Goal: Obtain resource: Obtain resource

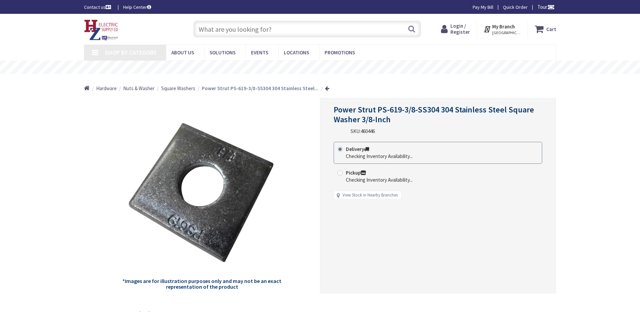
type input "[GEOGRAPHIC_DATA], [GEOGRAPHIC_DATA]"
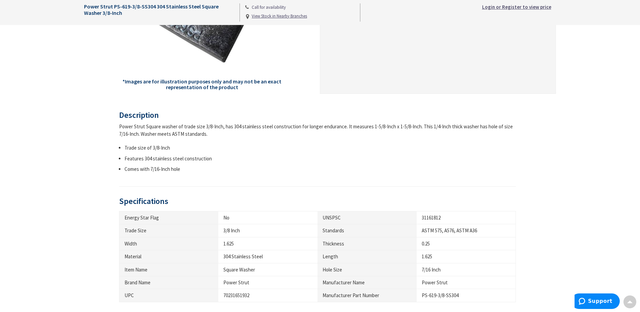
scroll to position [304, 0]
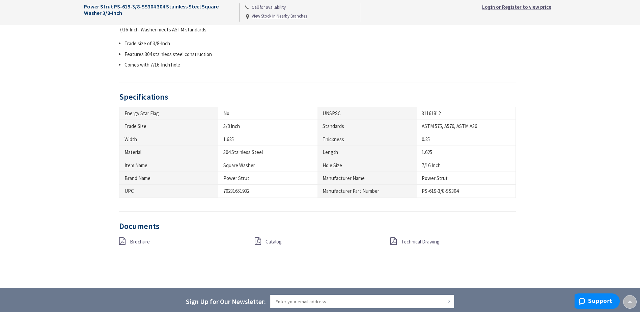
click at [406, 240] on span "Technical Drawing" at bounding box center [420, 241] width 38 height 6
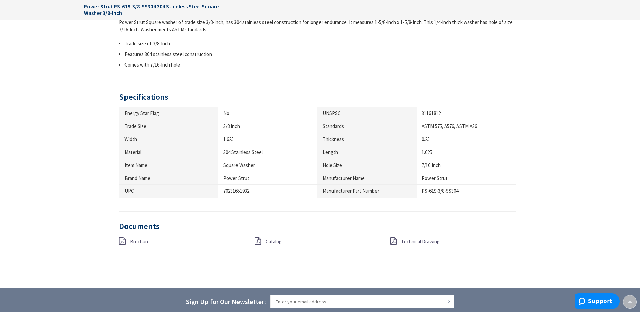
click at [265, 242] on div "Catalog" at bounding box center [318, 241] width 136 height 8
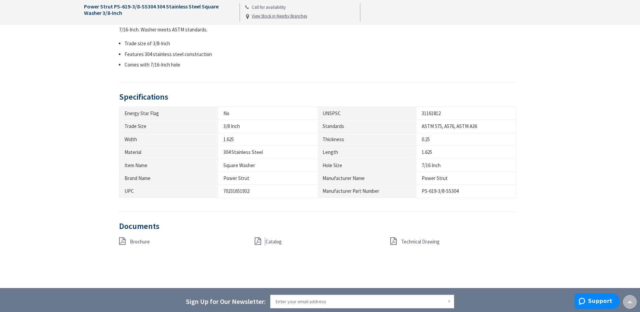
click at [256, 240] on icon at bounding box center [258, 240] width 6 height 7
